Goal: Browse casually: Explore the website without a specific task or goal

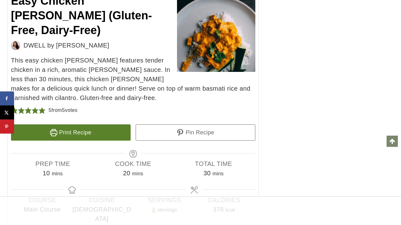
scroll to position [3340, 0]
